Goal: Task Accomplishment & Management: Manage account settings

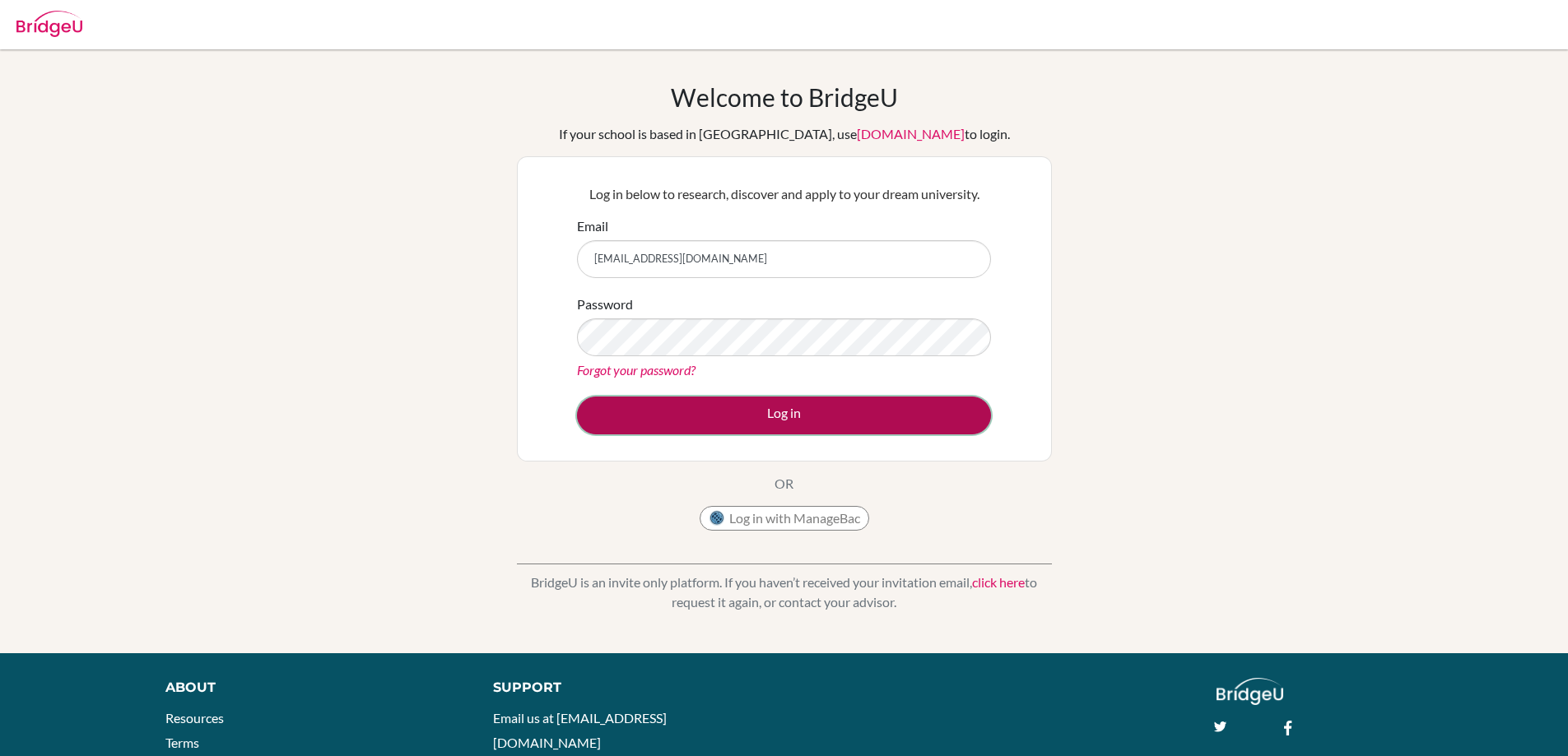
click at [938, 425] on button "Log in" at bounding box center [784, 415] width 414 height 38
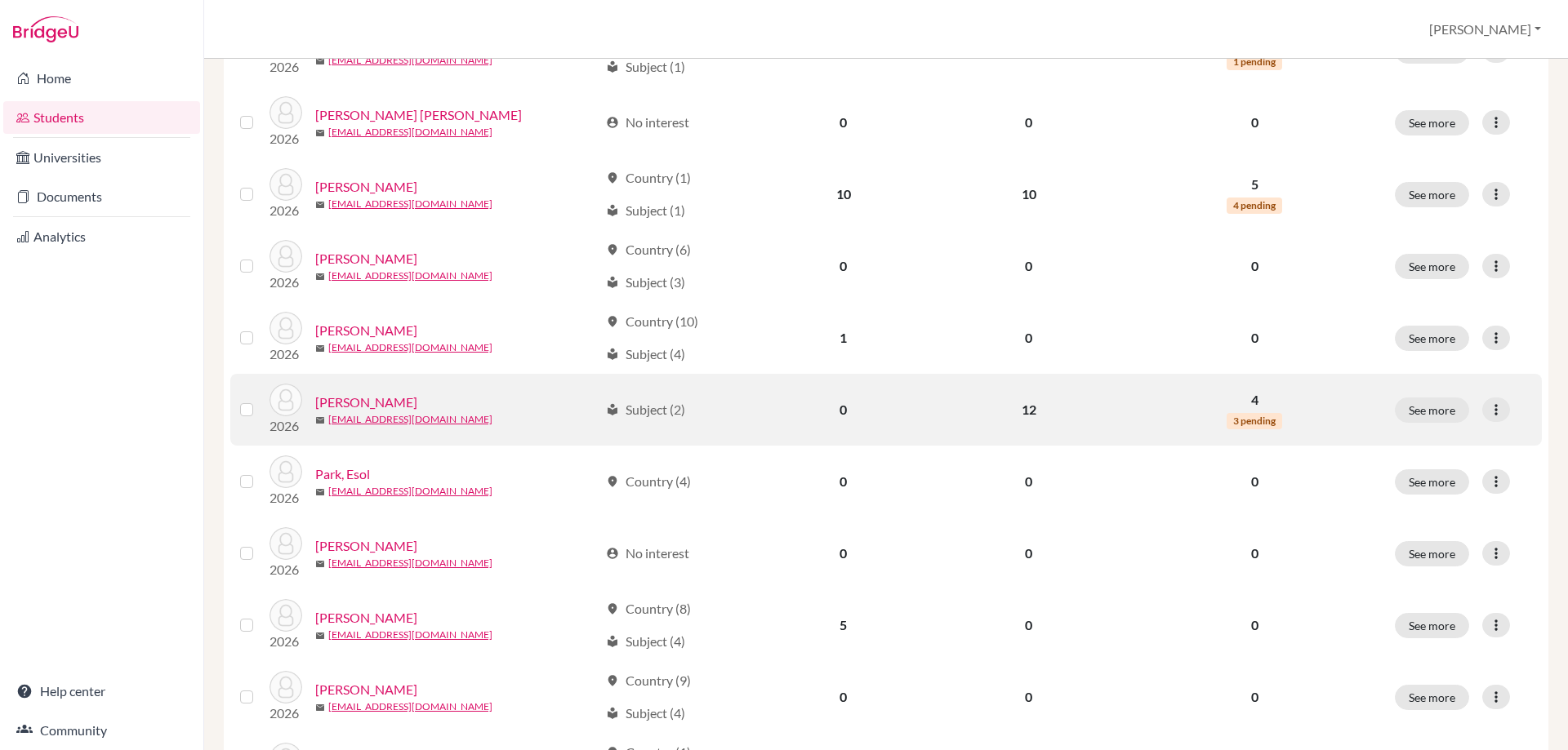
scroll to position [1118, 0]
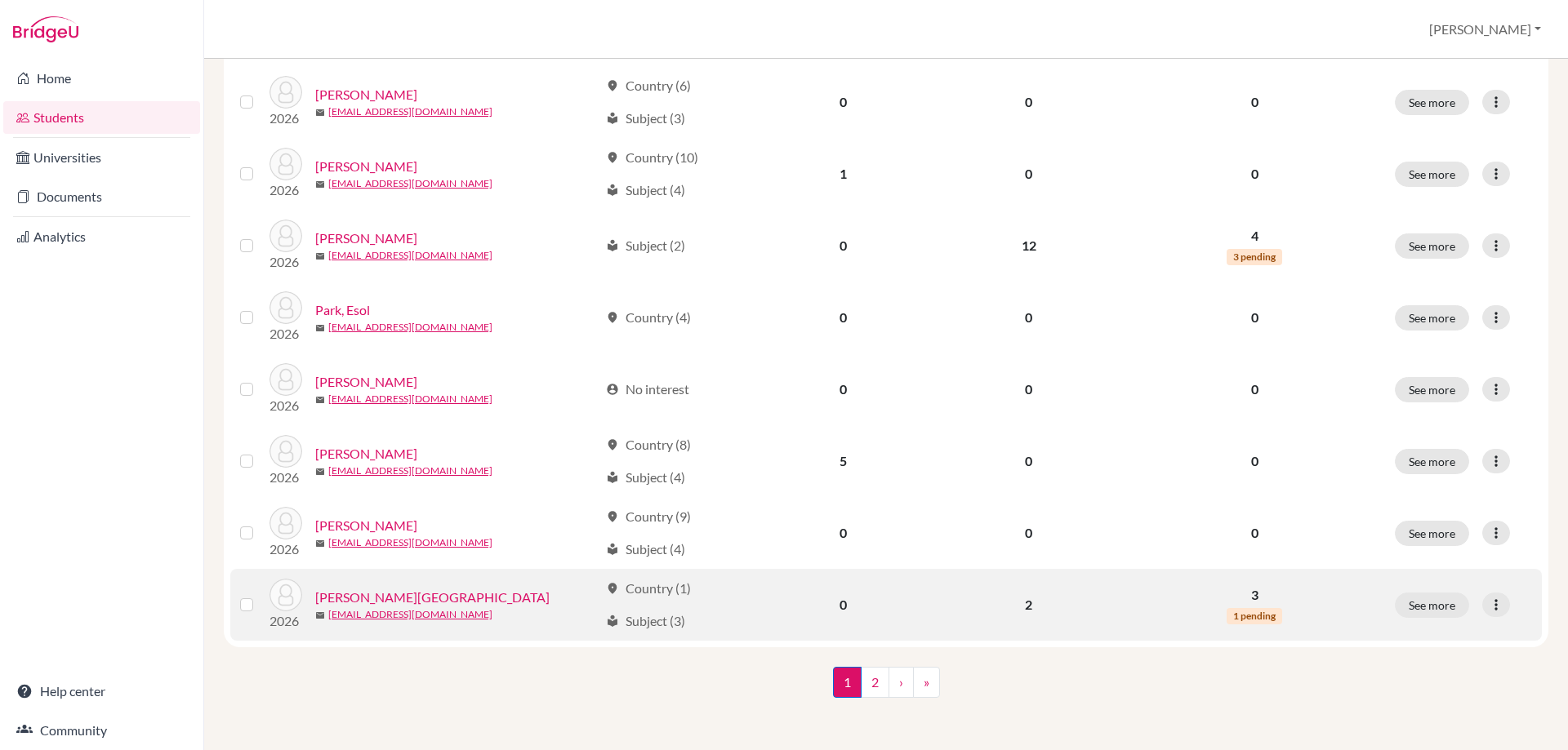
click at [374, 593] on link "[PERSON_NAME][GEOGRAPHIC_DATA]" at bounding box center [432, 597] width 235 height 20
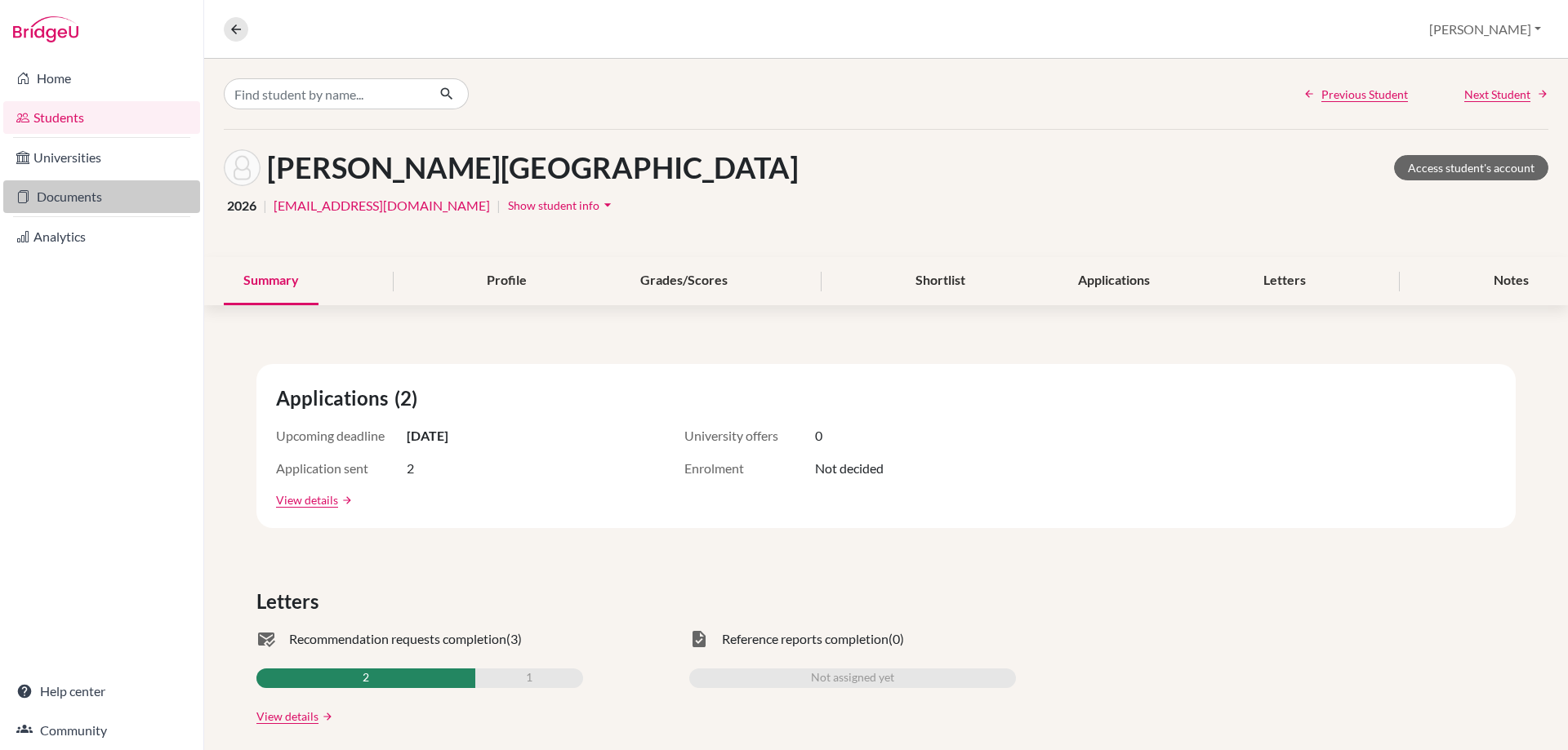
click at [86, 199] on link "Documents" at bounding box center [102, 196] width 197 height 32
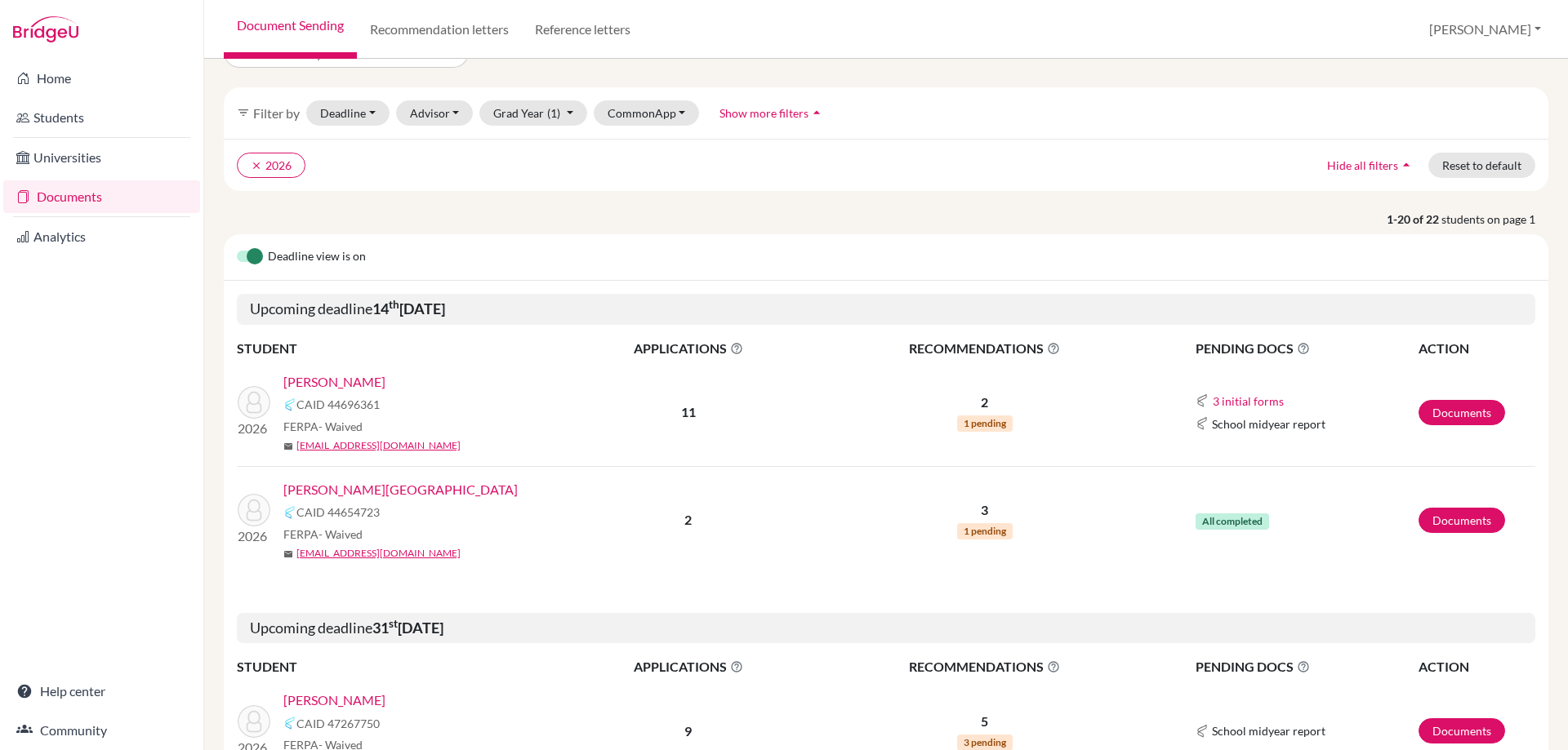
scroll to position [82, 0]
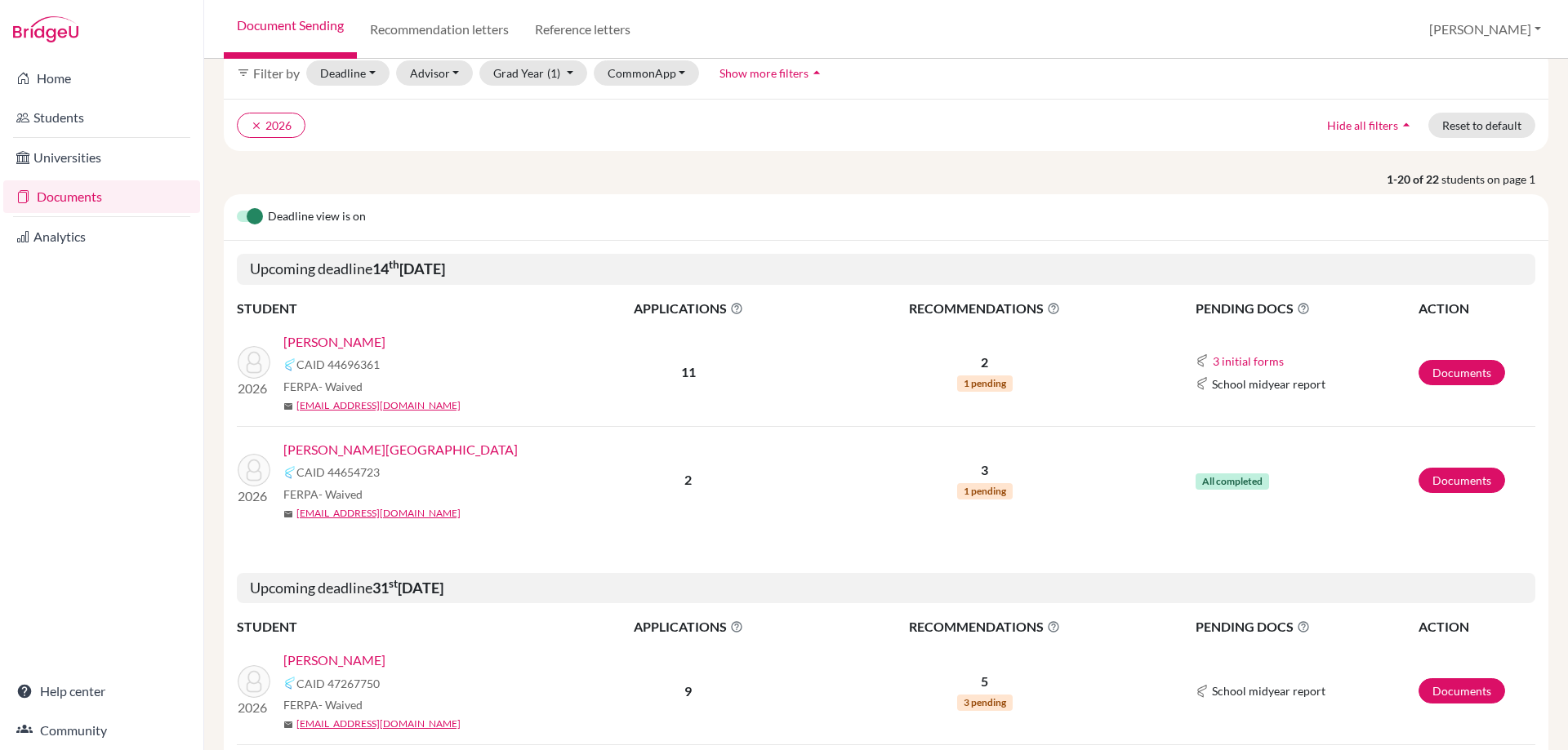
click at [349, 447] on link "[PERSON_NAME][GEOGRAPHIC_DATA]" at bounding box center [400, 450] width 235 height 20
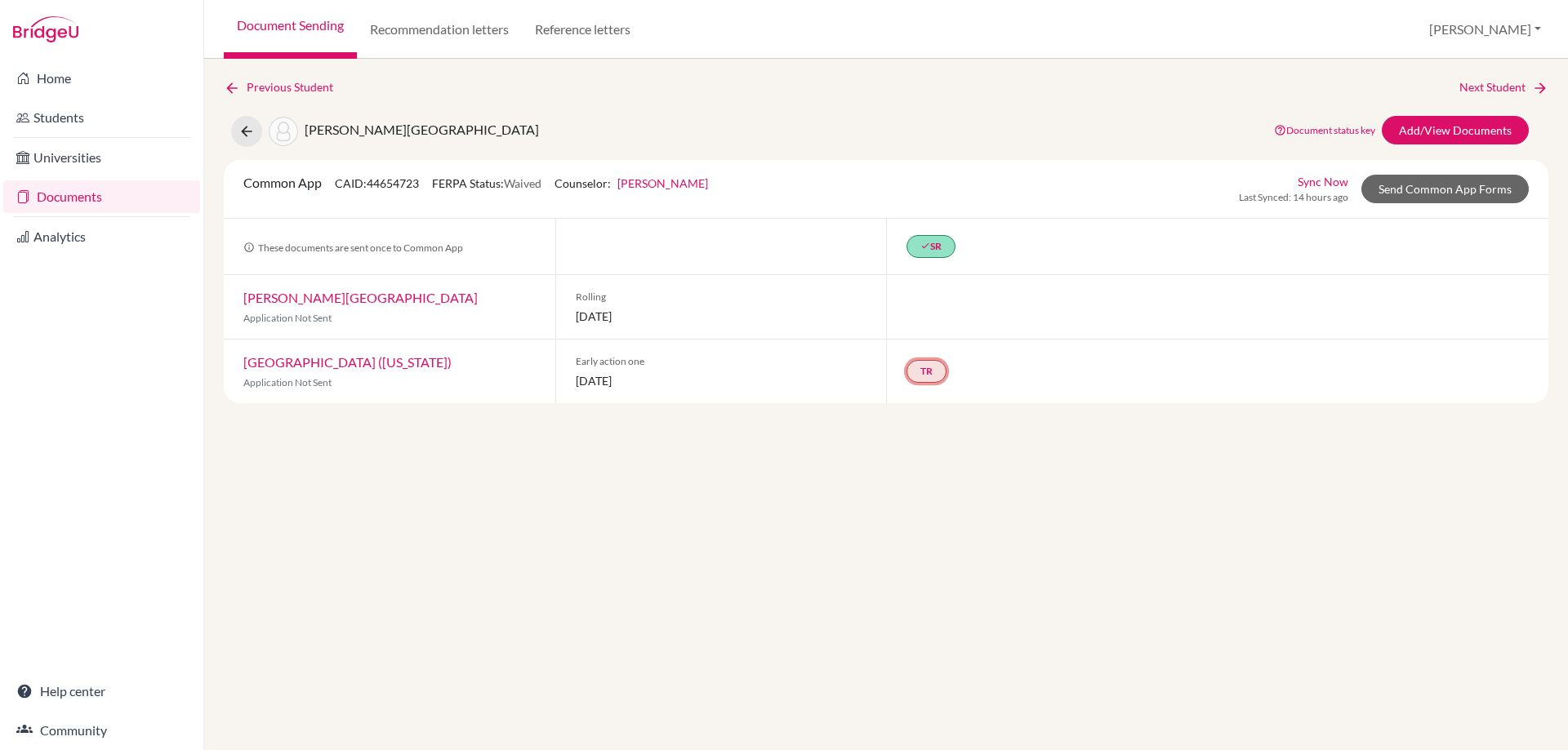
click at [937, 363] on link "TR" at bounding box center [926, 371] width 40 height 23
click at [924, 305] on h3 "Teacher recommendation" at bounding box center [924, 309] width 161 height 29
click at [965, 301] on h3 "Teacher recommendation" at bounding box center [924, 309] width 161 height 29
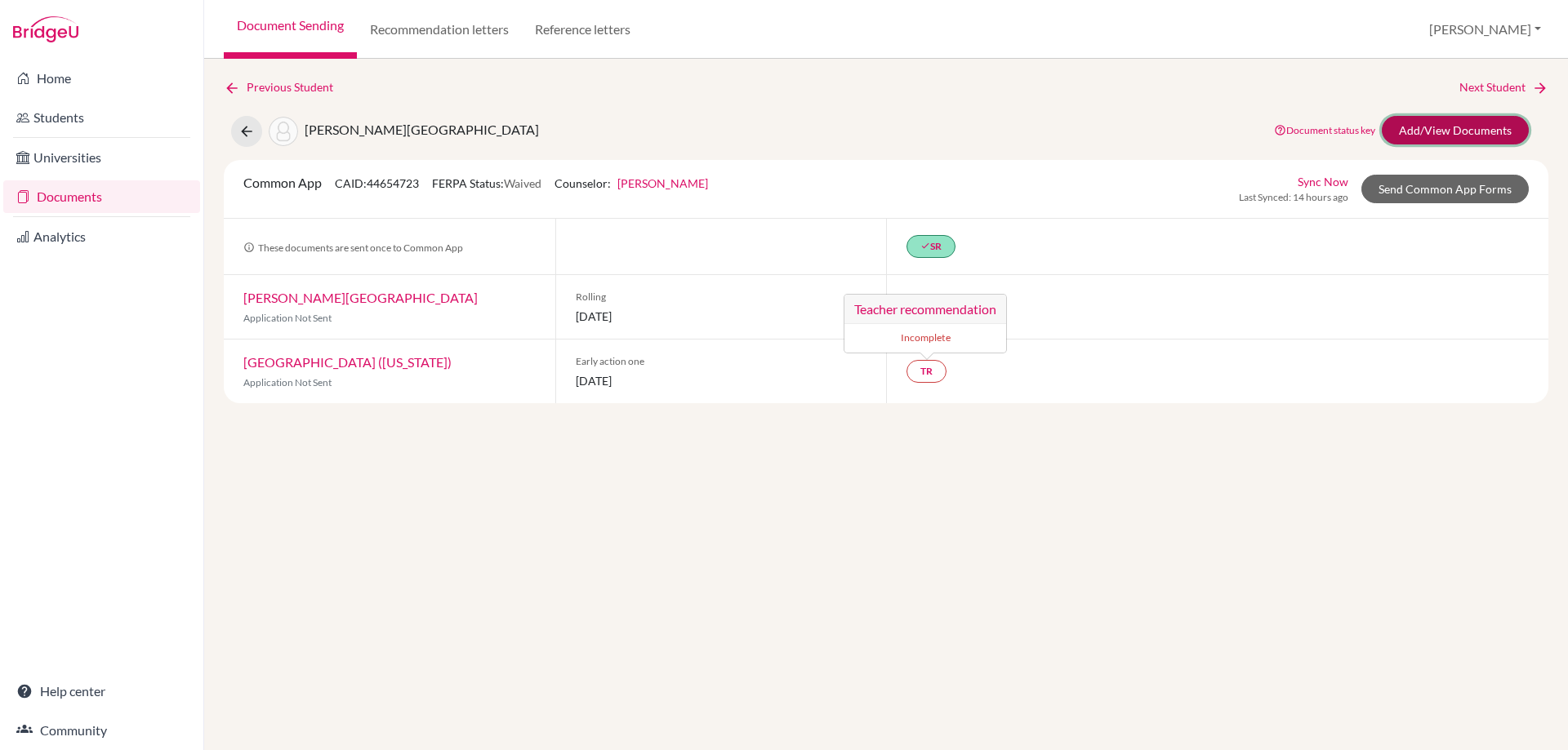
click at [1441, 130] on link "Add/View Documents" at bounding box center [1455, 130] width 147 height 28
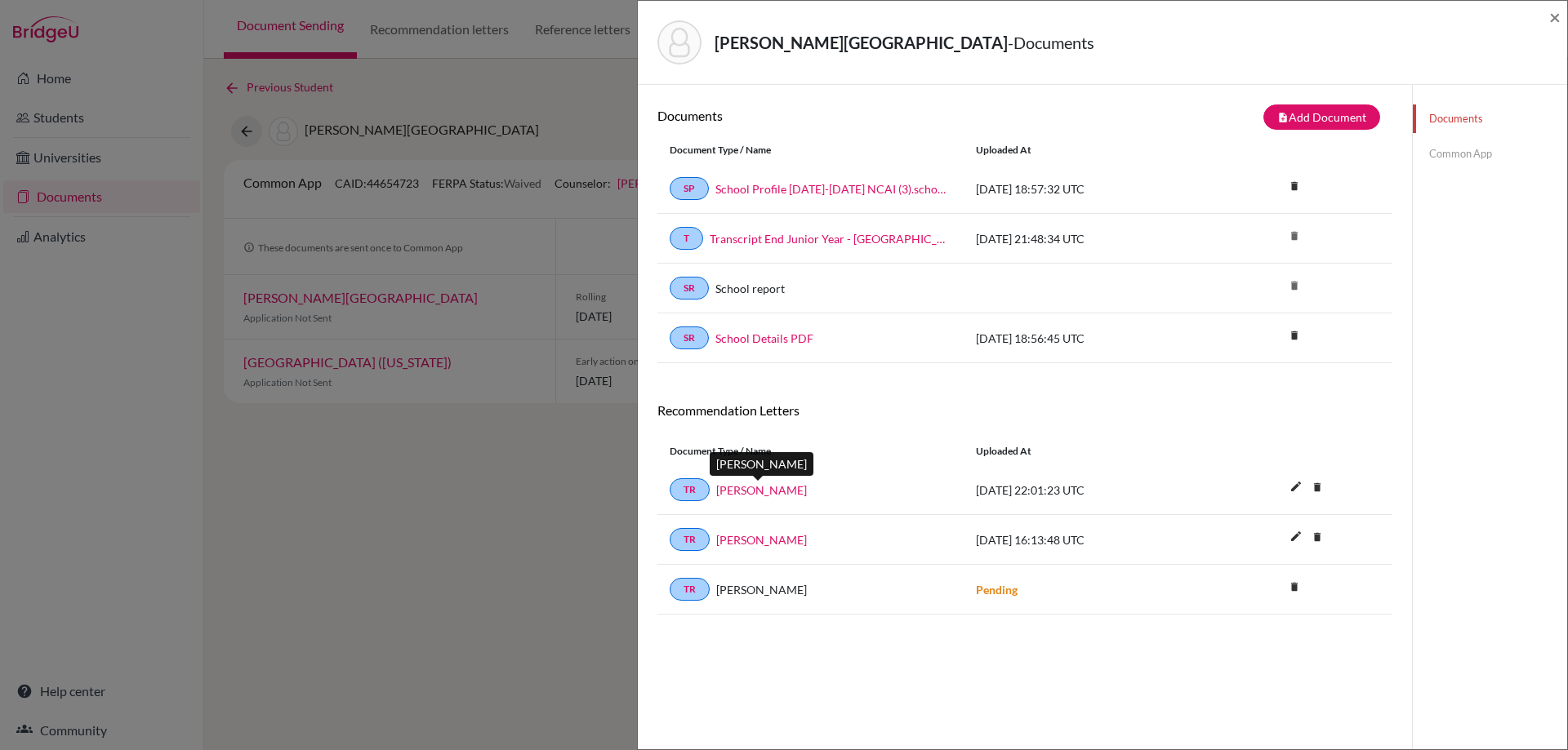
click at [767, 496] on link "[PERSON_NAME]" at bounding box center [761, 490] width 90 height 17
click at [739, 537] on link "[PERSON_NAME]" at bounding box center [761, 540] width 90 height 17
click at [685, 488] on link "TR" at bounding box center [689, 490] width 40 height 23
click at [687, 486] on link "TR" at bounding box center [689, 490] width 40 height 23
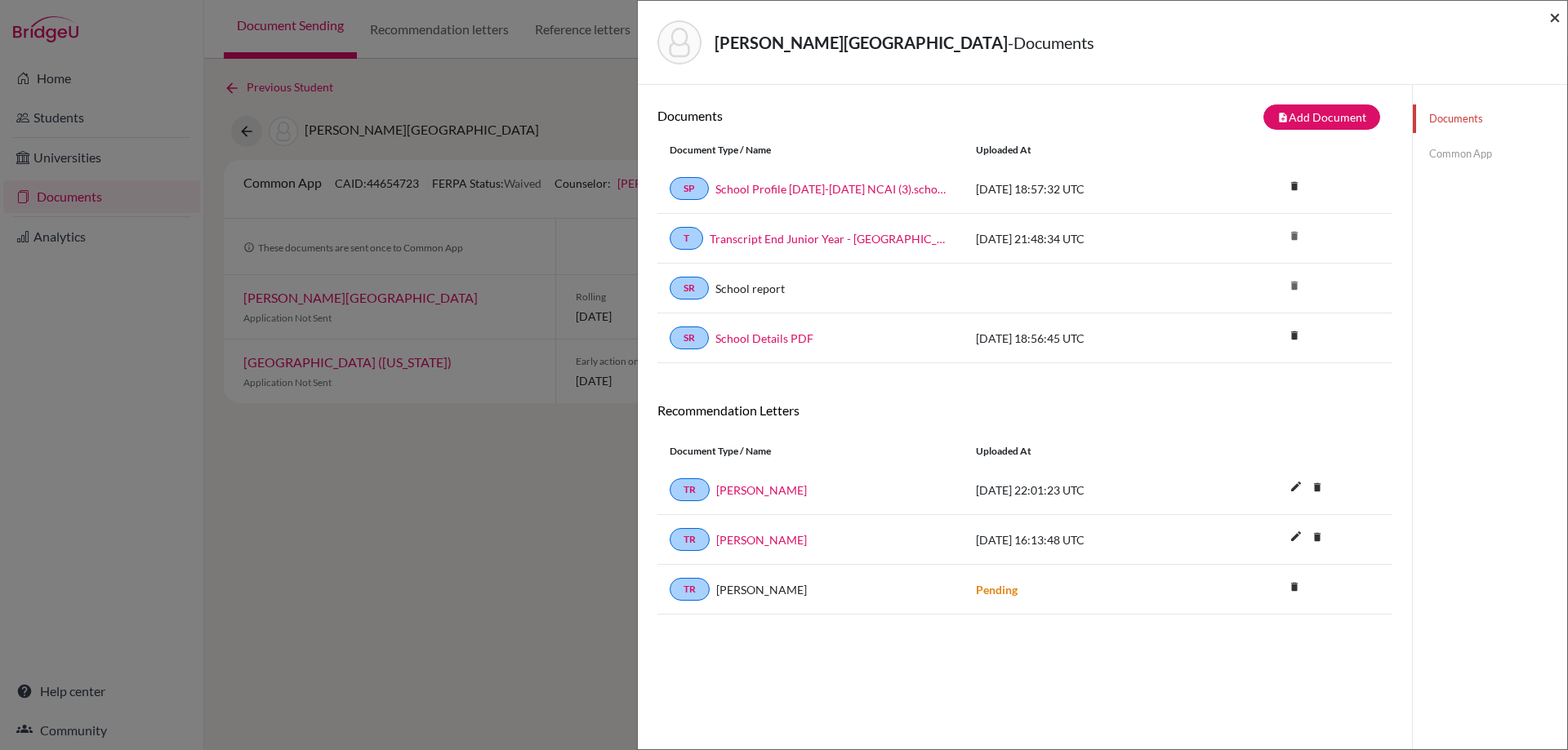
click at [1559, 16] on span "×" at bounding box center [1554, 17] width 11 height 24
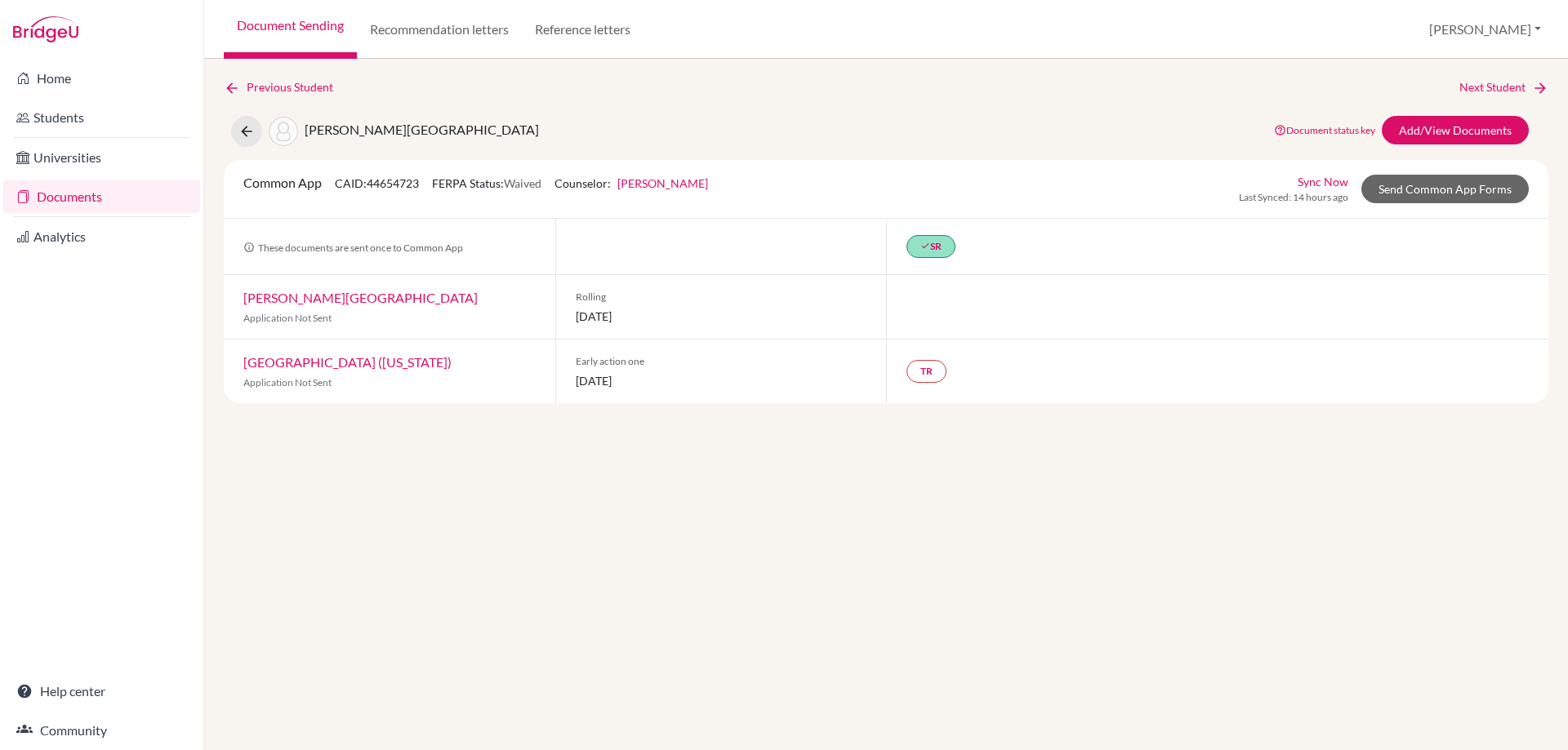
click at [315, 364] on link "[GEOGRAPHIC_DATA] ([US_STATE])" at bounding box center [347, 362] width 208 height 15
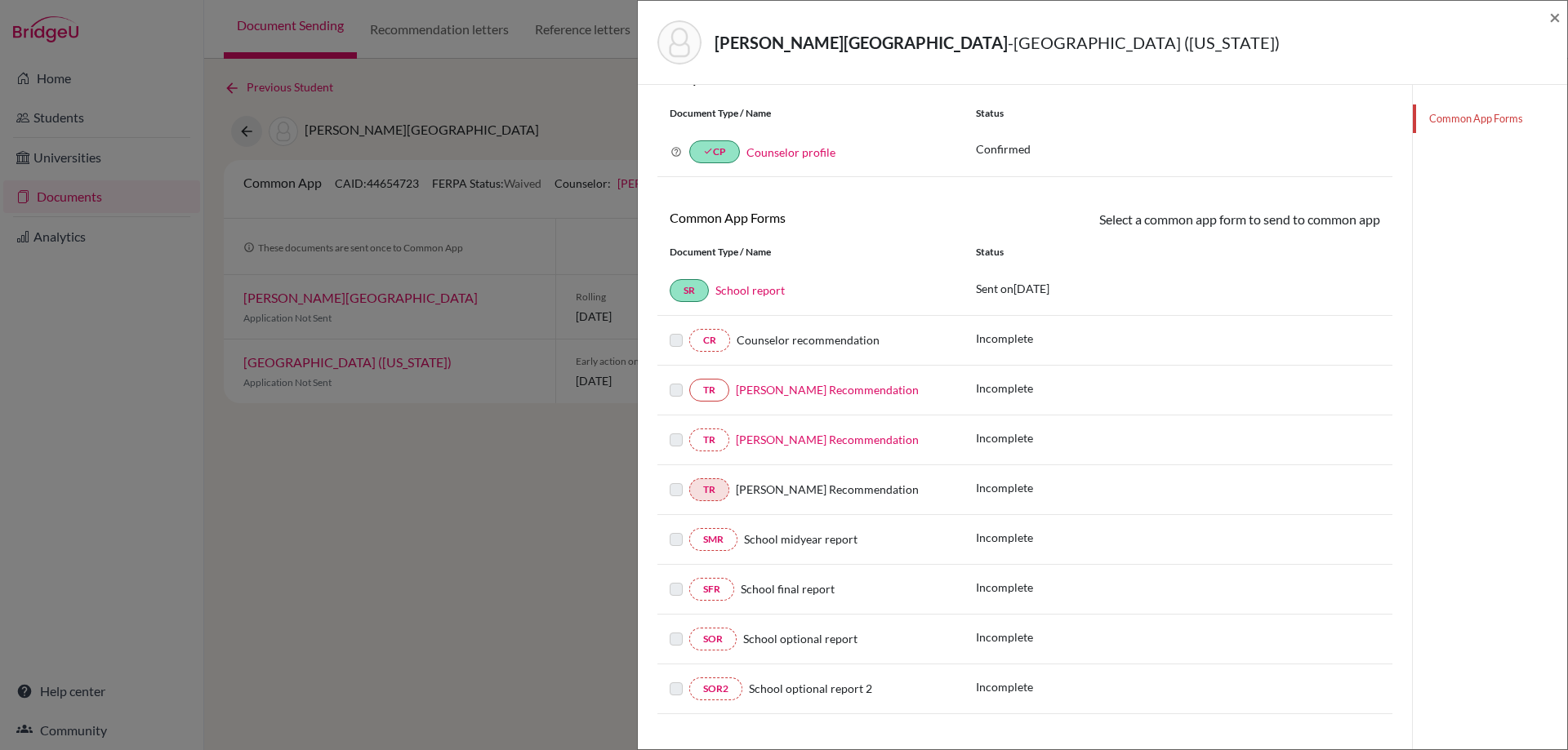
scroll to position [148, 0]
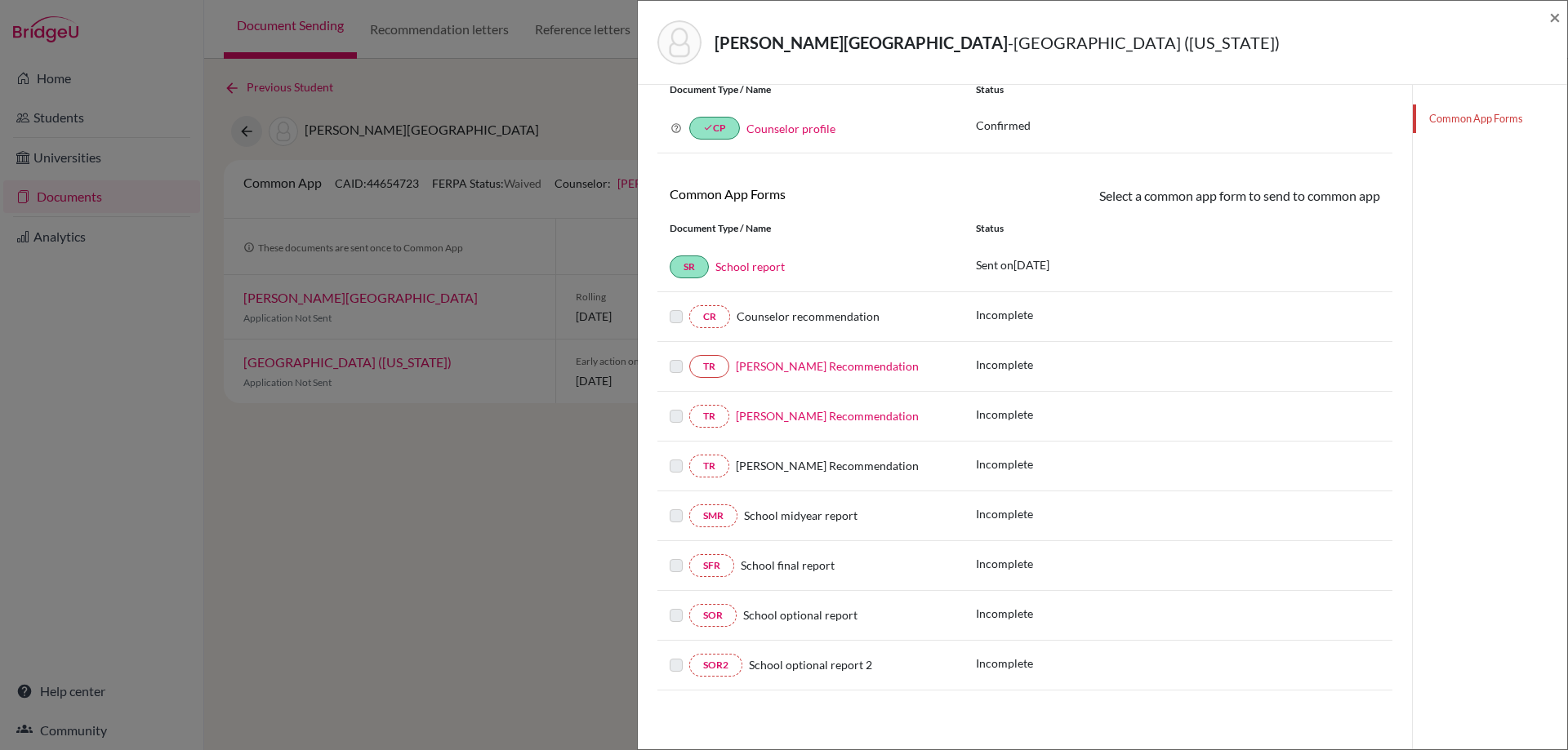
click at [883, 369] on link "[PERSON_NAME] Recommendation" at bounding box center [827, 366] width 183 height 14
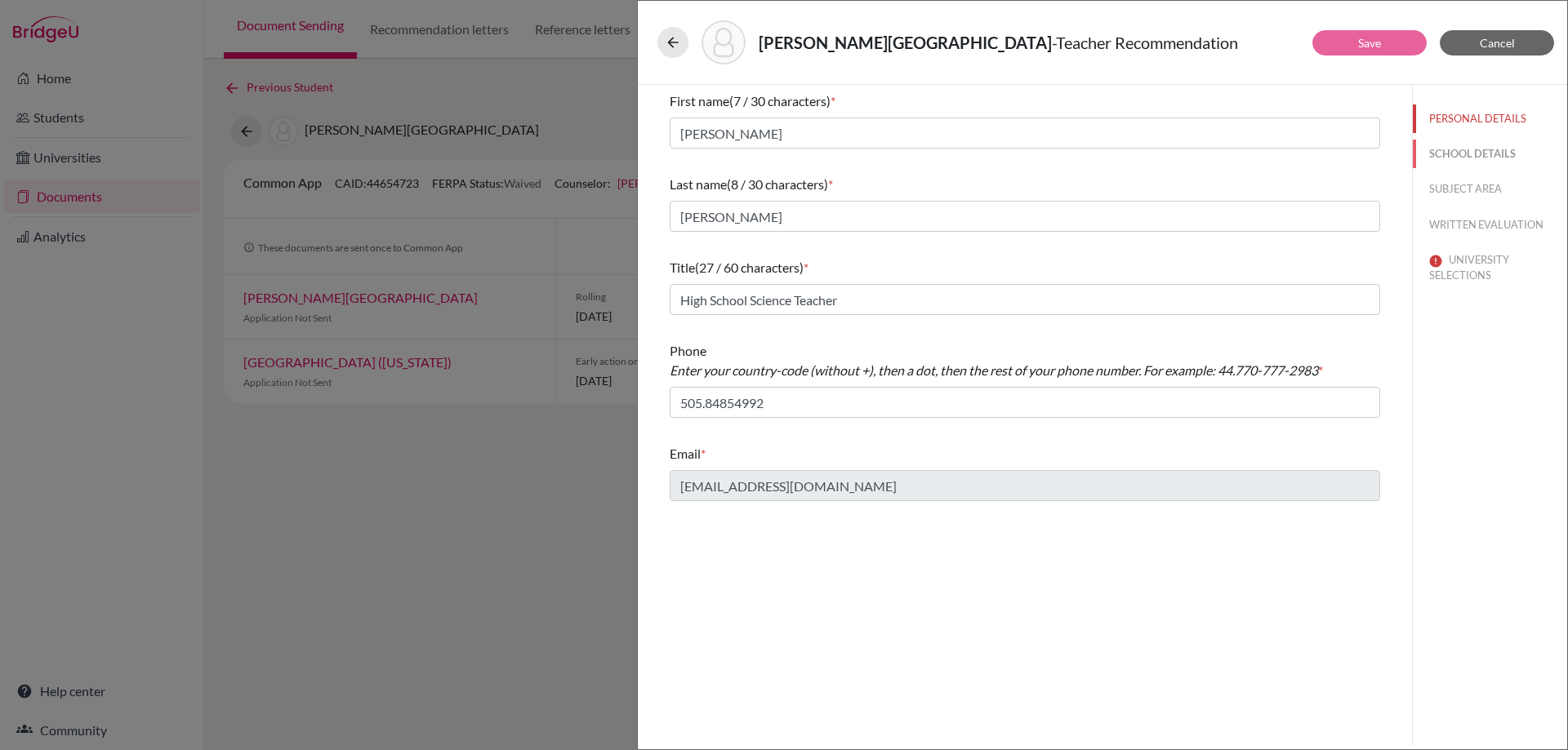
click at [1443, 158] on button "SCHOOL DETAILS" at bounding box center [1489, 154] width 154 height 28
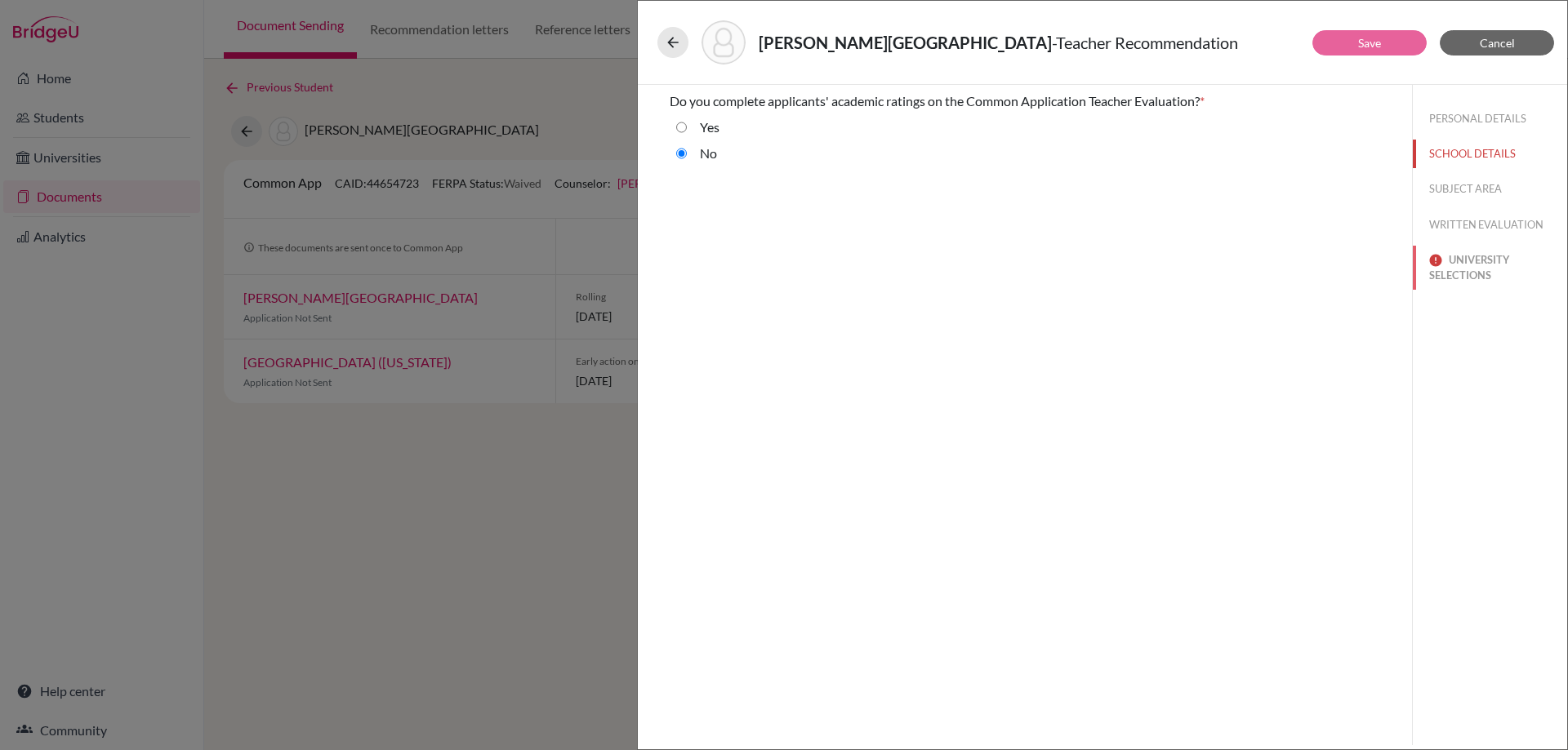
click at [1442, 255] on img at bounding box center [1435, 260] width 13 height 13
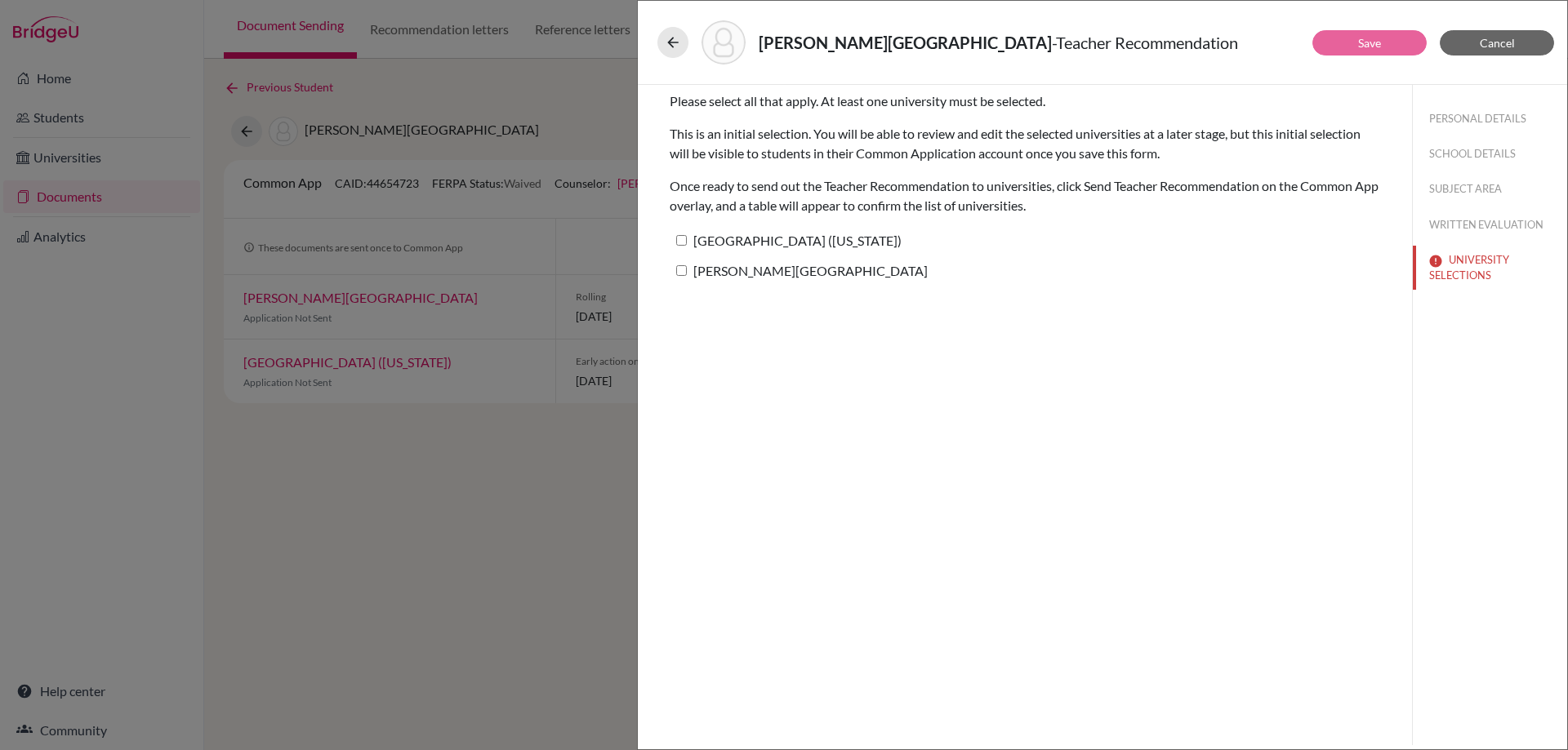
click at [1480, 27] on div "[PERSON_NAME] - Teacher Recommendation" at bounding box center [1102, 43] width 890 height 44
click at [1480, 39] on span "Cancel" at bounding box center [1497, 43] width 35 height 14
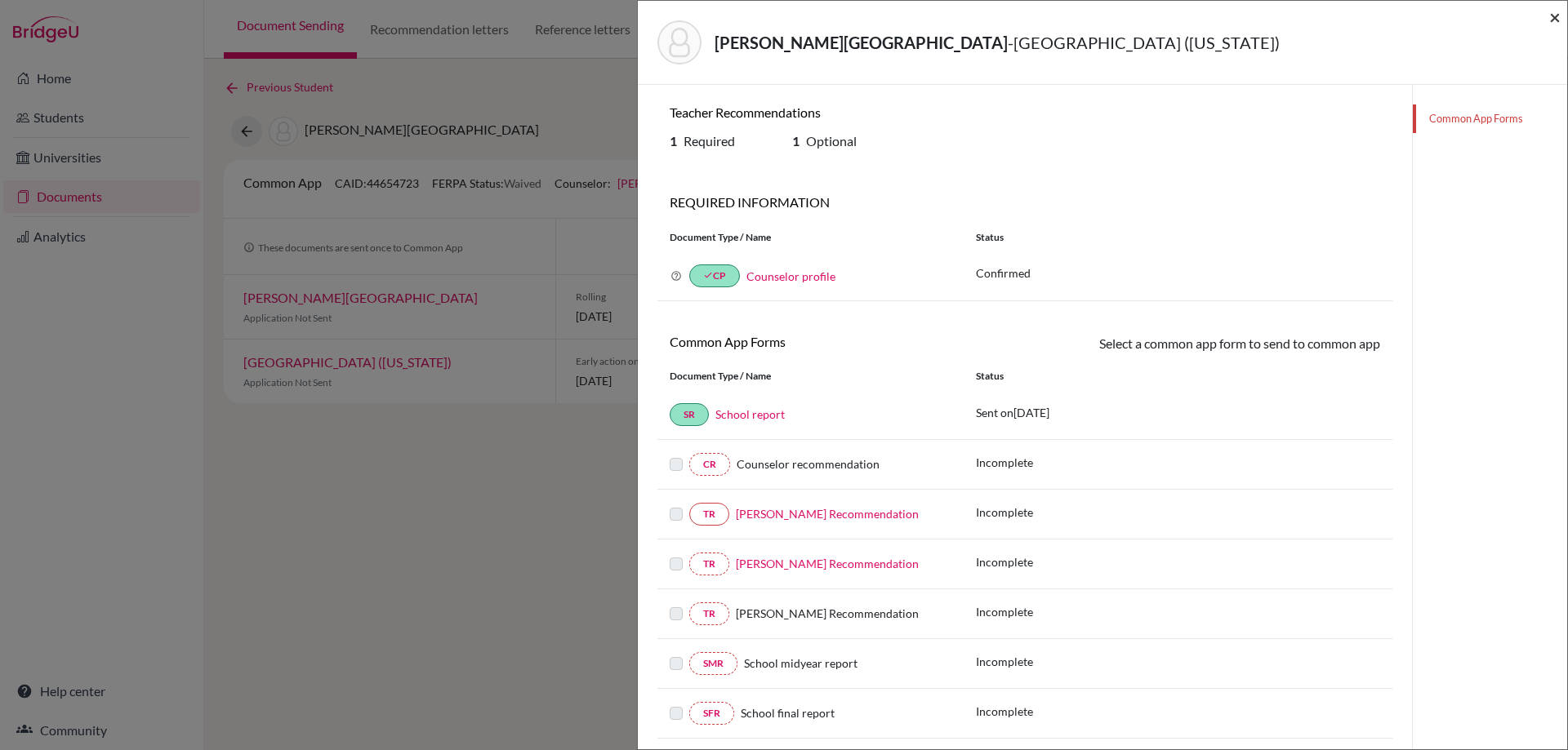
click at [1549, 11] on span "×" at bounding box center [1554, 17] width 11 height 24
